Goal: Register for event/course

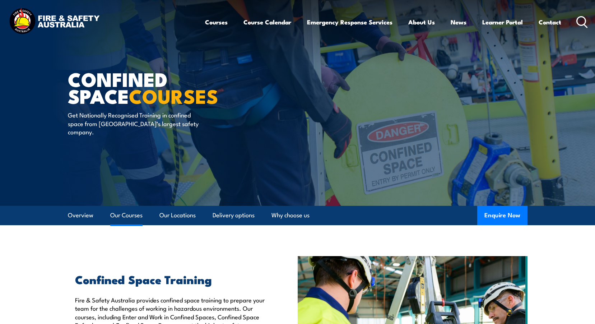
click at [130, 215] on link "Our Courses" at bounding box center [126, 215] width 32 height 19
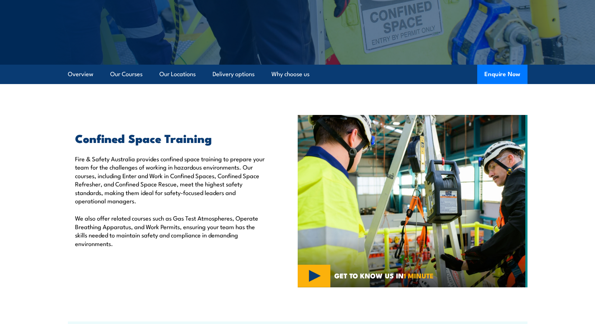
scroll to position [78, 0]
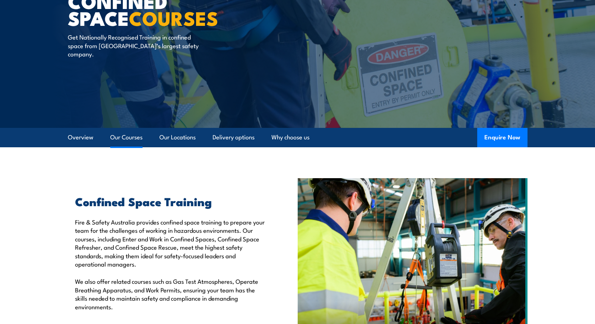
click at [133, 137] on link "Our Courses" at bounding box center [126, 137] width 32 height 19
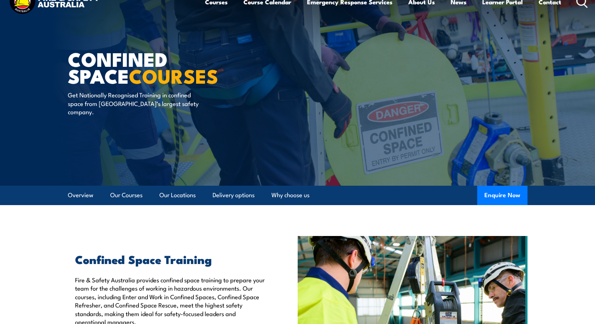
scroll to position [17, 0]
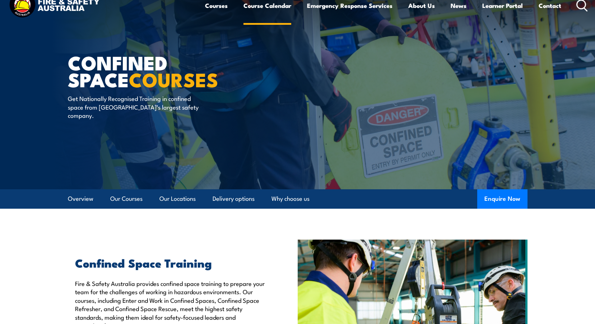
click at [261, 7] on link "Course Calendar" at bounding box center [268, 5] width 48 height 19
click at [264, 6] on link "Course Calendar" at bounding box center [268, 5] width 48 height 19
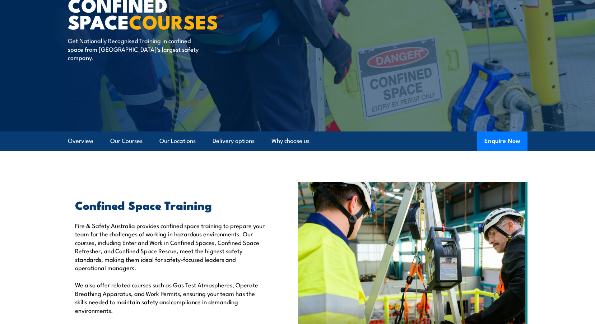
scroll to position [17, 0]
